Goal: Task Accomplishment & Management: Use online tool/utility

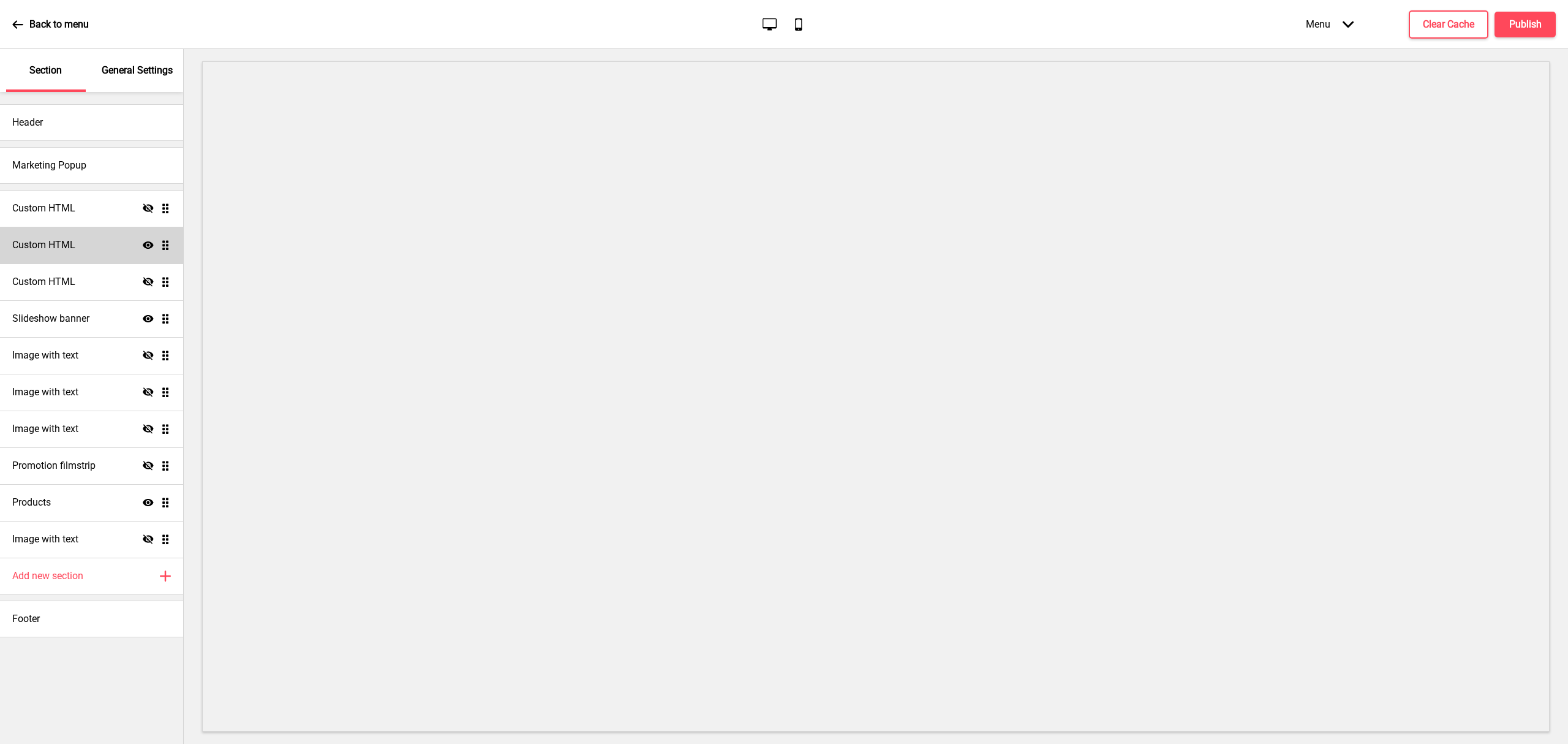
click at [98, 241] on div "Custom HTML Show Drag" at bounding box center [91, 245] width 183 height 36
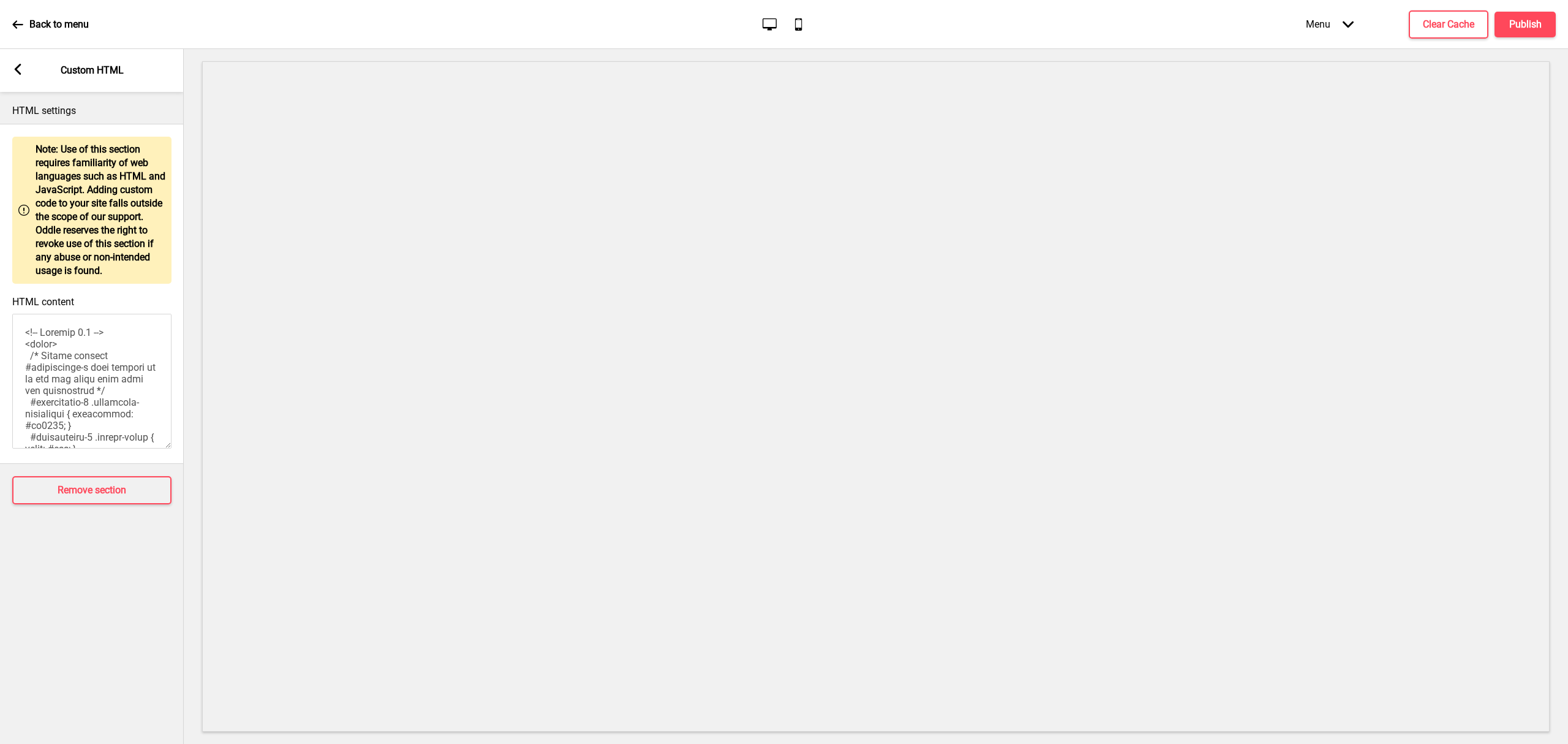
click at [23, 70] on rect at bounding box center [17, 69] width 11 height 11
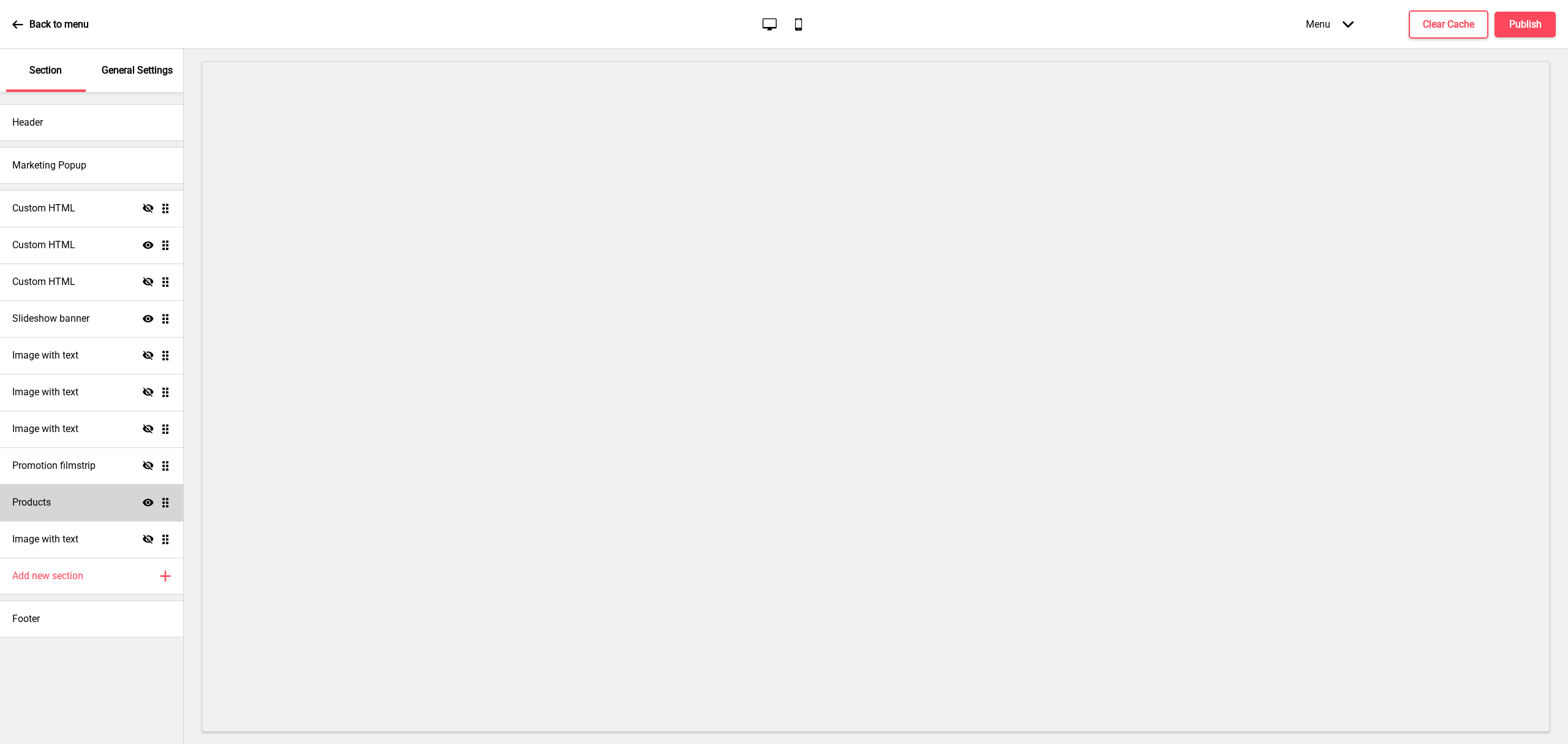
click at [88, 488] on div "Products Show Drag" at bounding box center [91, 502] width 183 height 36
select select "list"
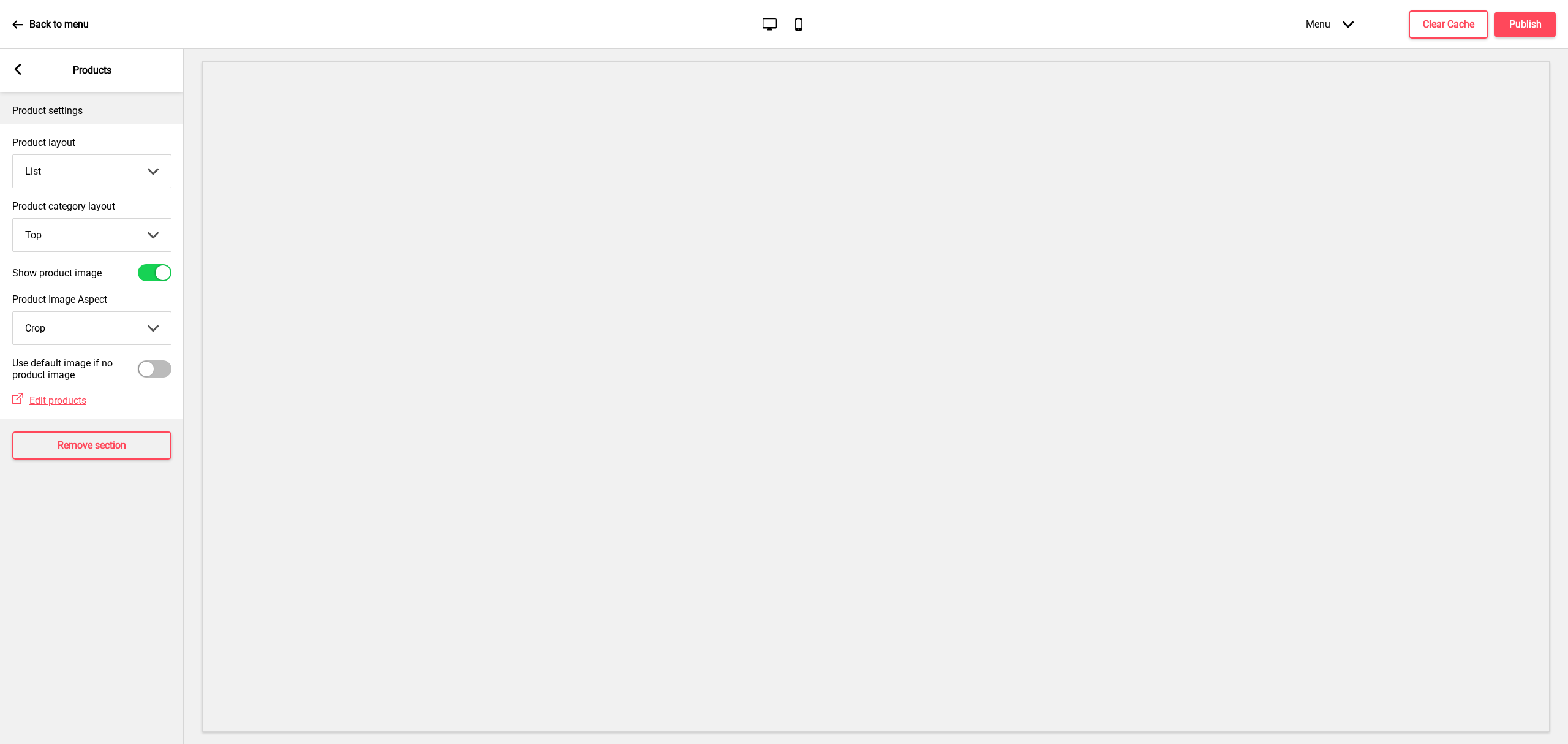
click at [20, 74] on icon at bounding box center [17, 69] width 6 height 11
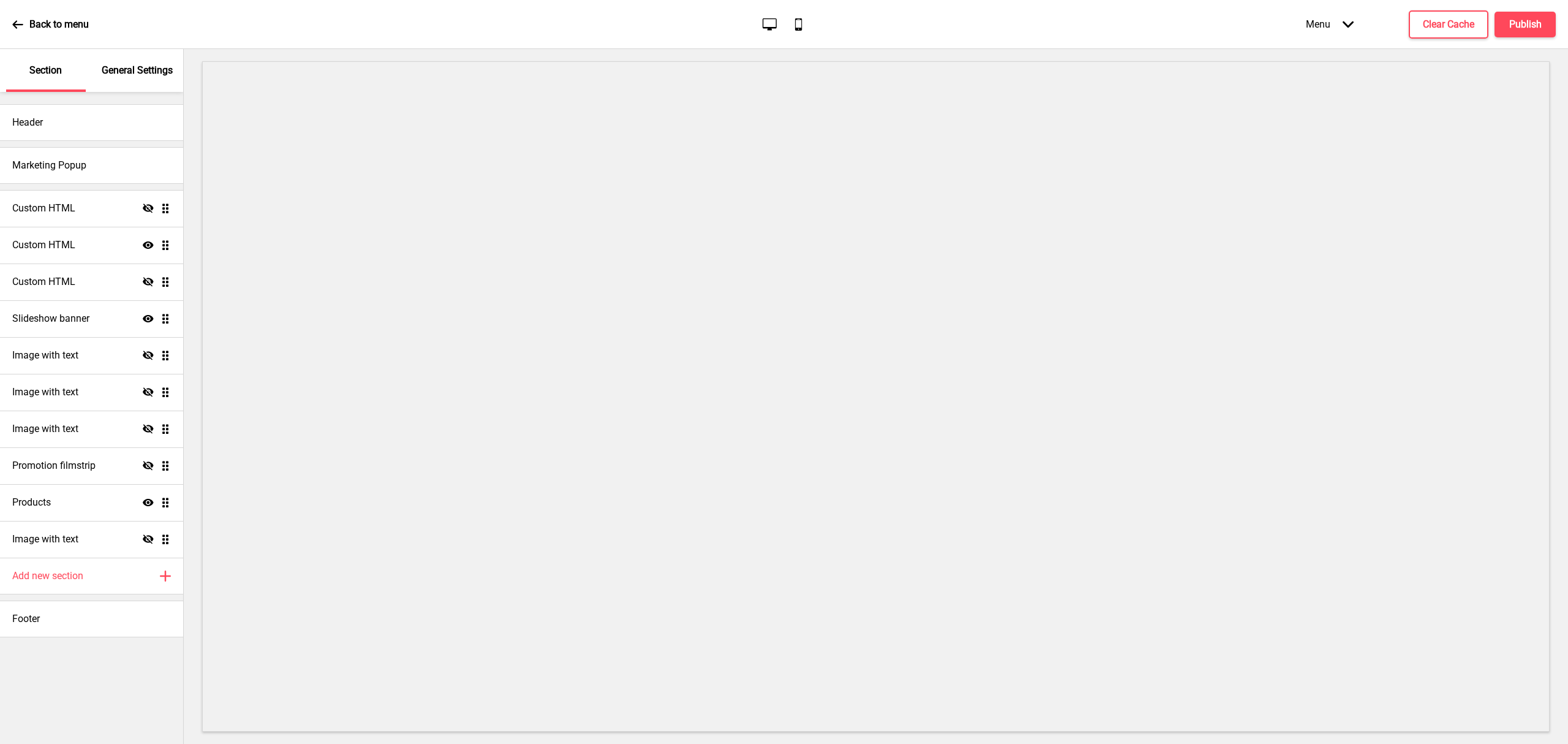
click at [39, 18] on p "Back to menu" at bounding box center [58, 25] width 59 height 14
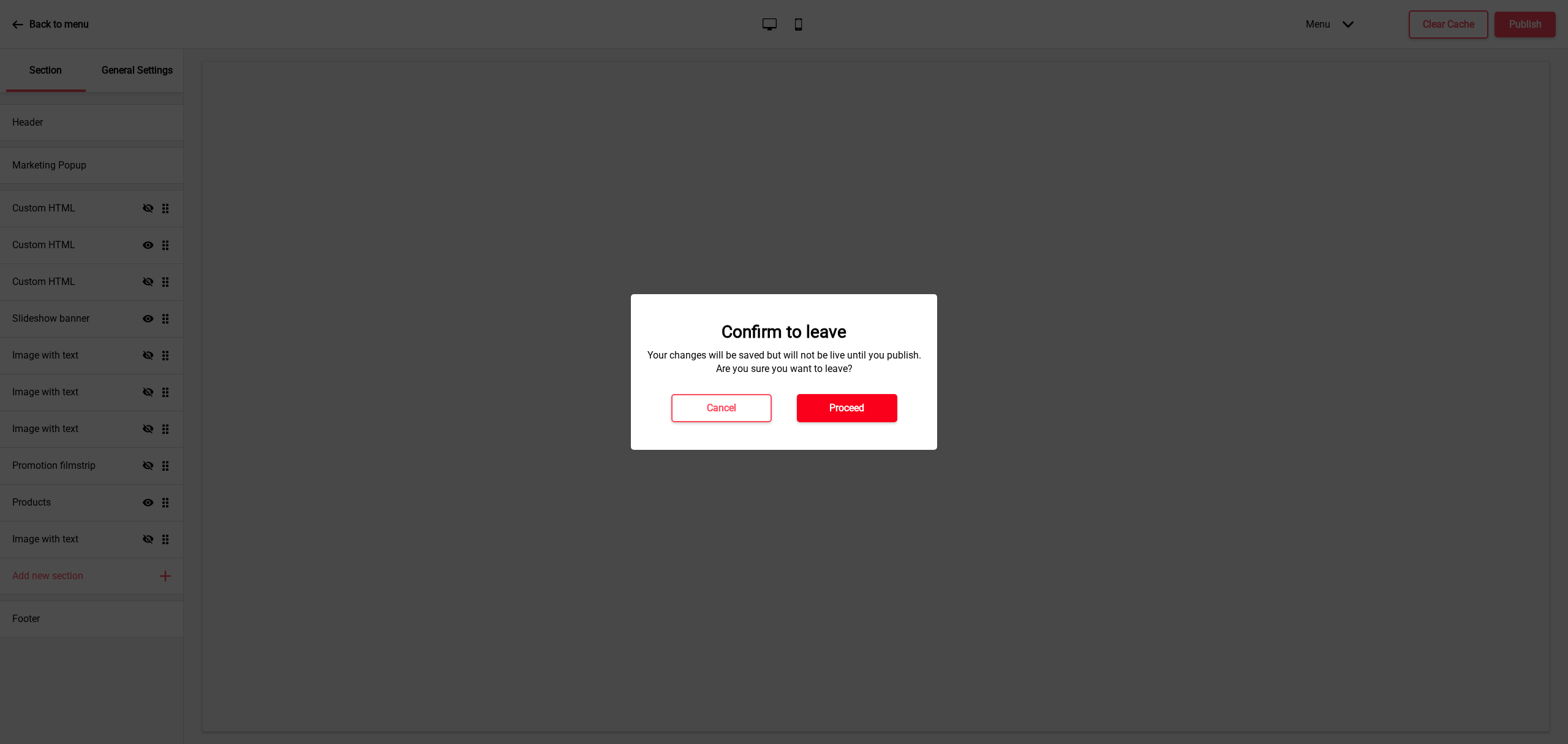
click at [826, 404] on button "Proceed" at bounding box center [847, 407] width 100 height 28
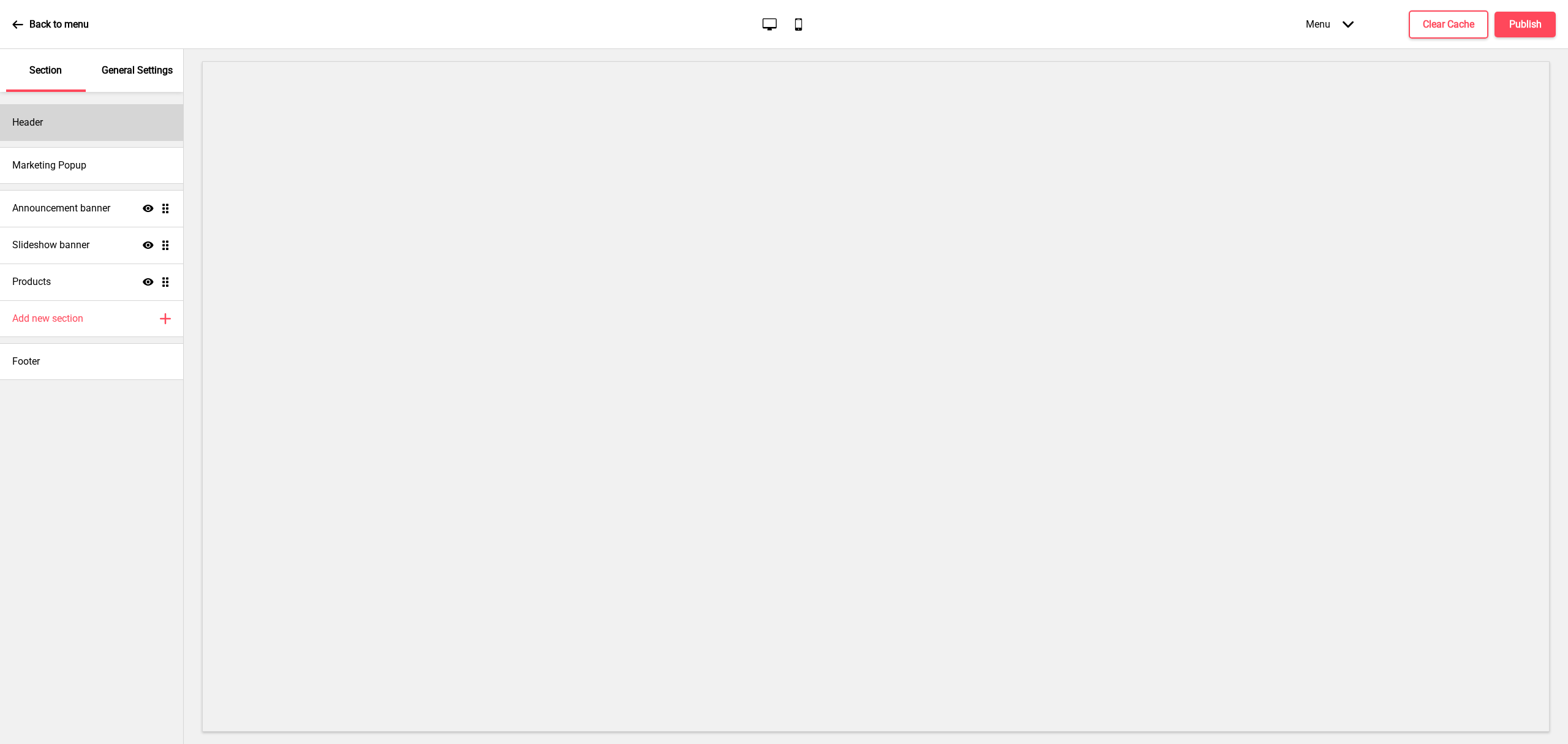
click at [109, 123] on div "Header" at bounding box center [91, 122] width 183 height 36
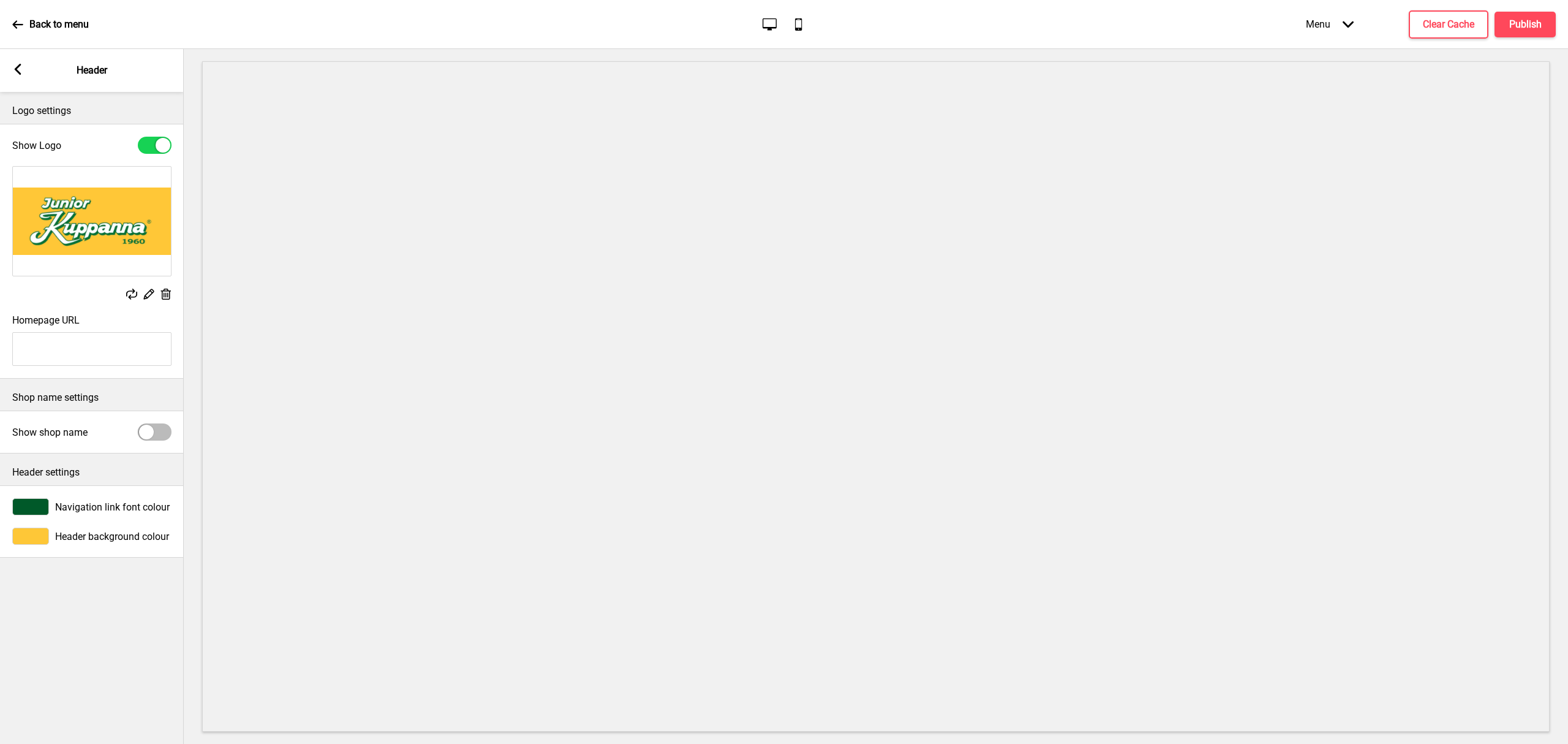
click at [89, 541] on span "Header background colour" at bounding box center [112, 536] width 114 height 12
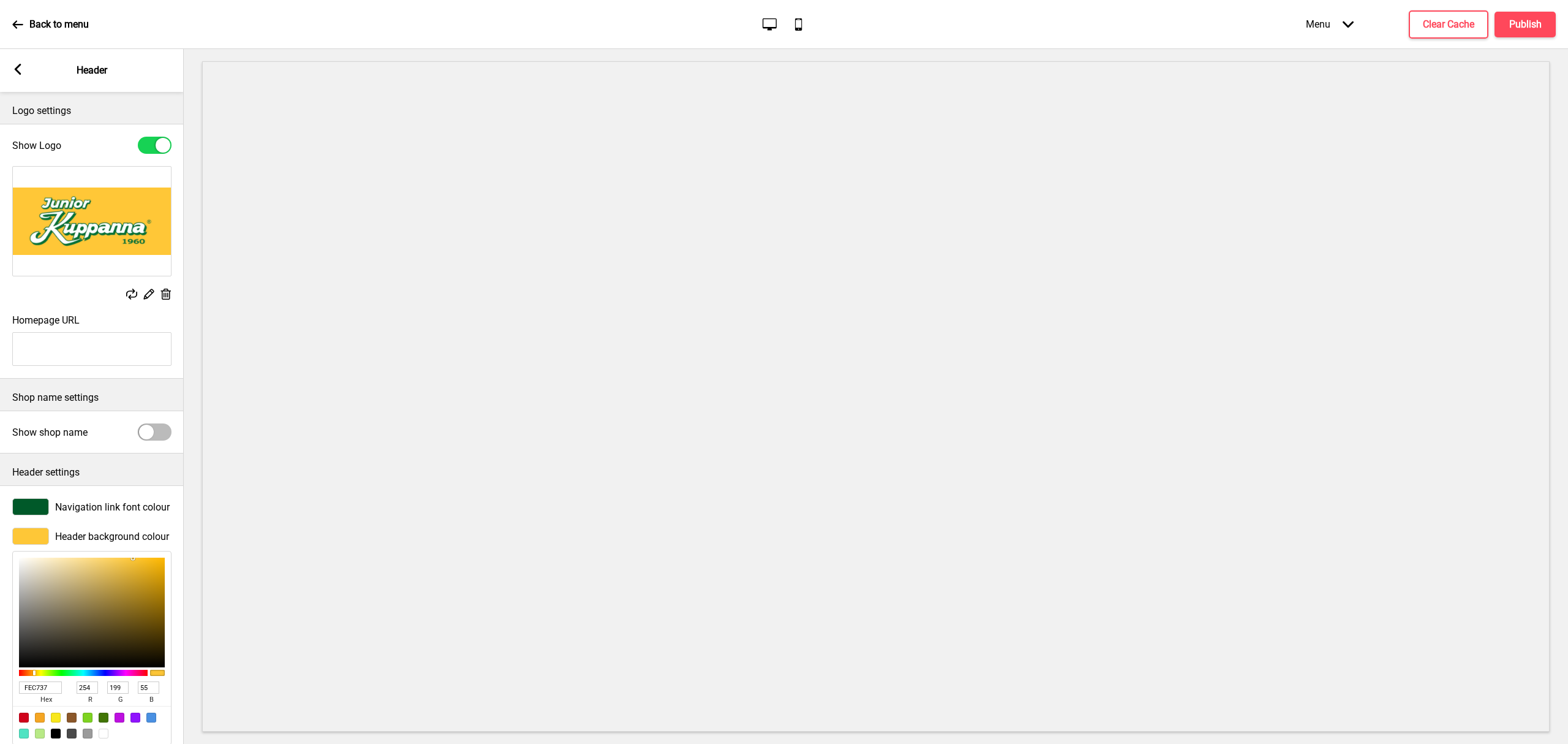
drag, startPoint x: 49, startPoint y: 691, endPoint x: -5, endPoint y: 684, distance: 54.5
click at [0, 684] on html "Back to menu Desktop Mobile Menu Arrow down Product Page Store Information Chec…" at bounding box center [784, 372] width 1568 height 744
